Goal: Information Seeking & Learning: Find specific fact

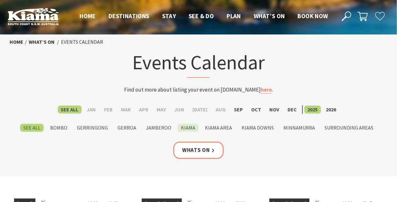
click at [192, 126] on label "Kiama" at bounding box center [188, 128] width 21 height 8
click at [0, 0] on input "Kiama" at bounding box center [0, 0] width 0 height 0
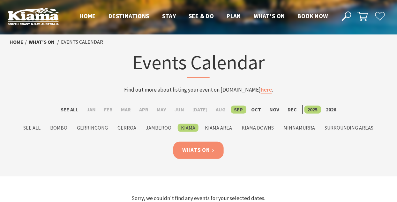
click at [199, 147] on link "Whats On" at bounding box center [198, 150] width 50 height 17
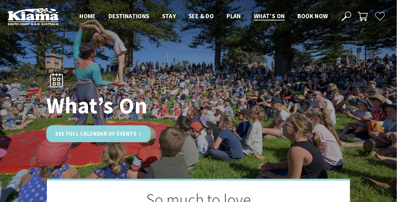
click at [102, 132] on link "See Full Calendar of Events" at bounding box center [98, 133] width 104 height 17
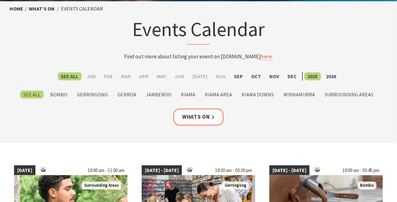
scroll to position [38, 0]
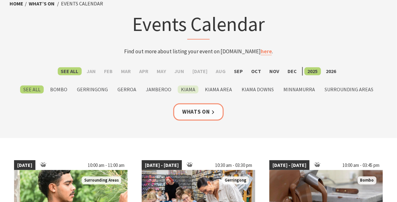
click at [190, 87] on label "Kiama" at bounding box center [188, 90] width 21 height 8
click at [0, 0] on input "Kiama" at bounding box center [0, 0] width 0 height 0
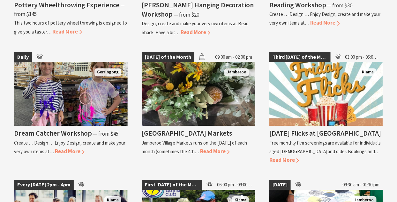
scroll to position [523, 0]
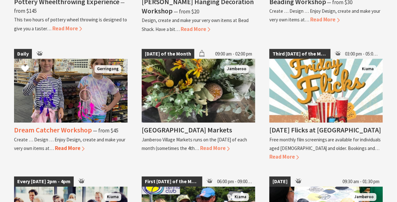
click at [71, 146] on span "Read More" at bounding box center [70, 148] width 30 height 7
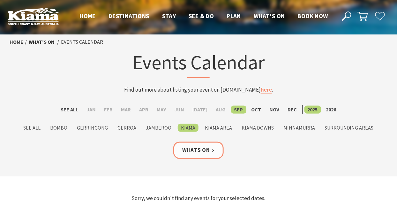
click at [350, 14] on icon at bounding box center [347, 16] width 10 height 10
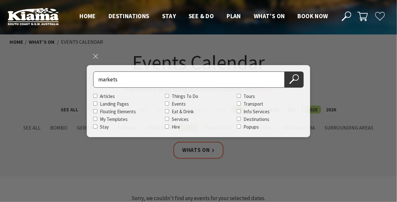
type input "markets"
click at [285, 71] on button "Search Now" at bounding box center [294, 79] width 19 height 16
click at [301, 74] on button "Search Now" at bounding box center [294, 79] width 19 height 16
click at [289, 82] on button "Search Now" at bounding box center [294, 79] width 19 height 16
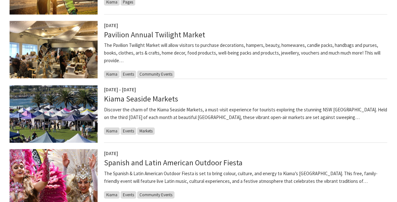
scroll to position [302, 0]
click at [147, 99] on link "Kiama Seaside Markets" at bounding box center [141, 99] width 74 height 10
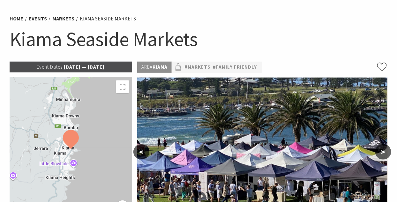
scroll to position [38, 0]
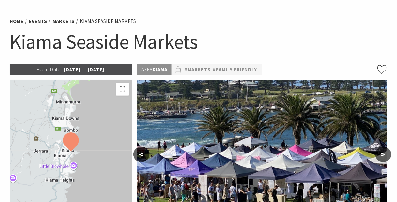
click at [101, 68] on p "Event Dates: [DATE] — [DATE]" at bounding box center [71, 69] width 123 height 11
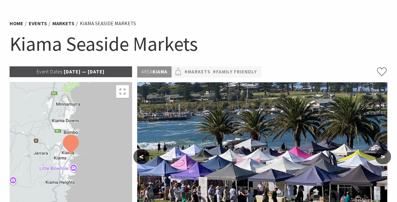
scroll to position [51, 0]
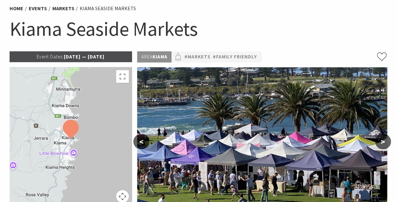
click at [110, 57] on p "Event Dates: [DATE] — [DATE]" at bounding box center [71, 56] width 123 height 11
click at [203, 55] on link "#Markets" at bounding box center [197, 57] width 26 height 8
